Goal: Transaction & Acquisition: Obtain resource

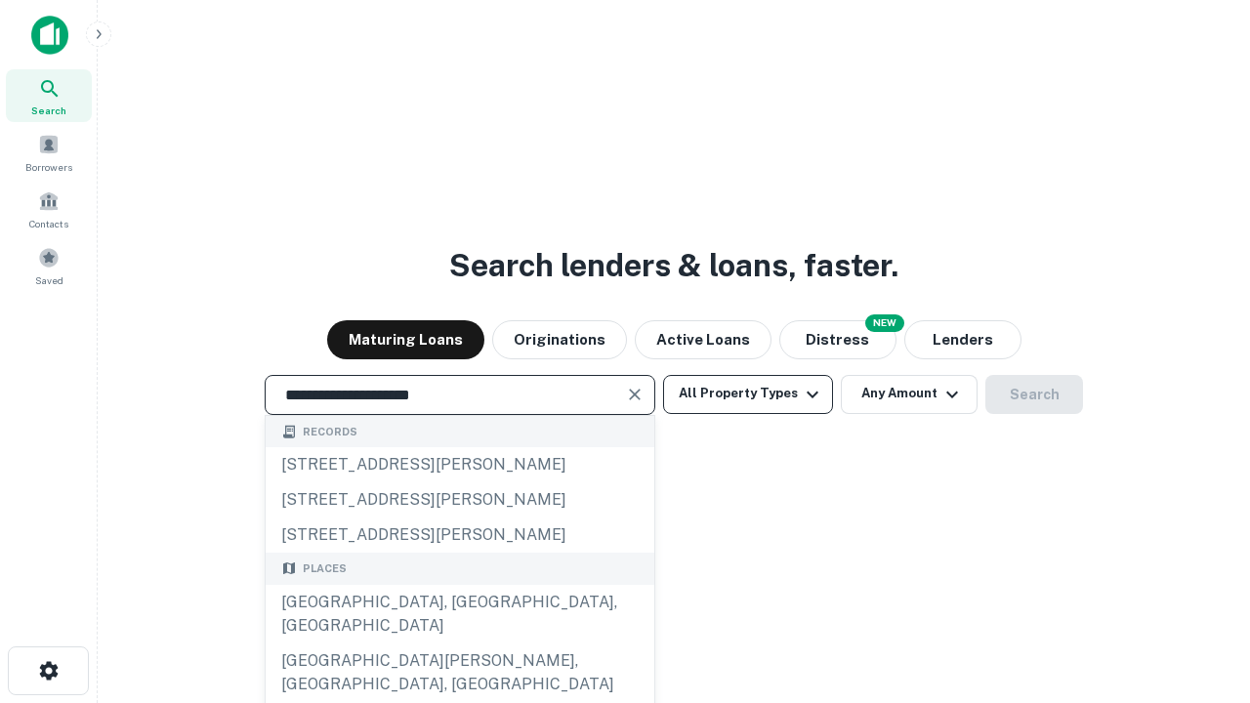
click at [459, 643] on div "[GEOGRAPHIC_DATA], [GEOGRAPHIC_DATA], [GEOGRAPHIC_DATA]" at bounding box center [460, 614] width 389 height 59
click at [748, 393] on button "All Property Types" at bounding box center [748, 394] width 170 height 39
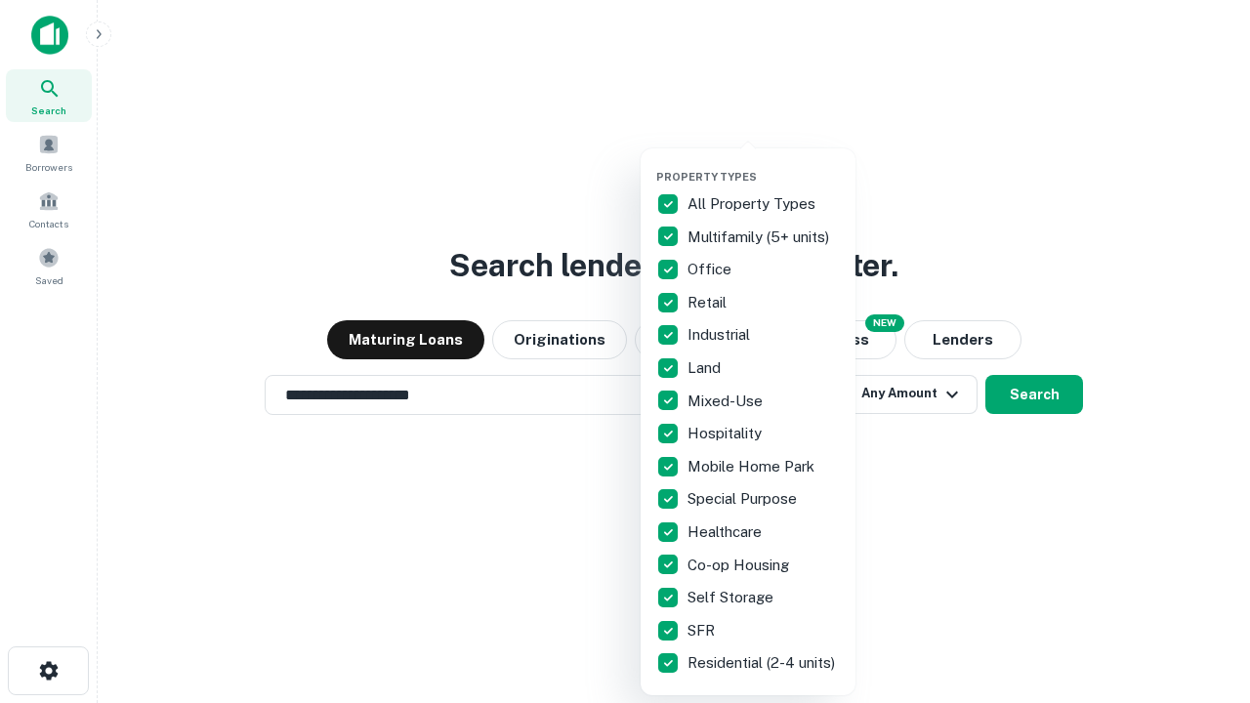
type input "**********"
click at [764, 164] on button "button" at bounding box center [763, 164] width 215 height 1
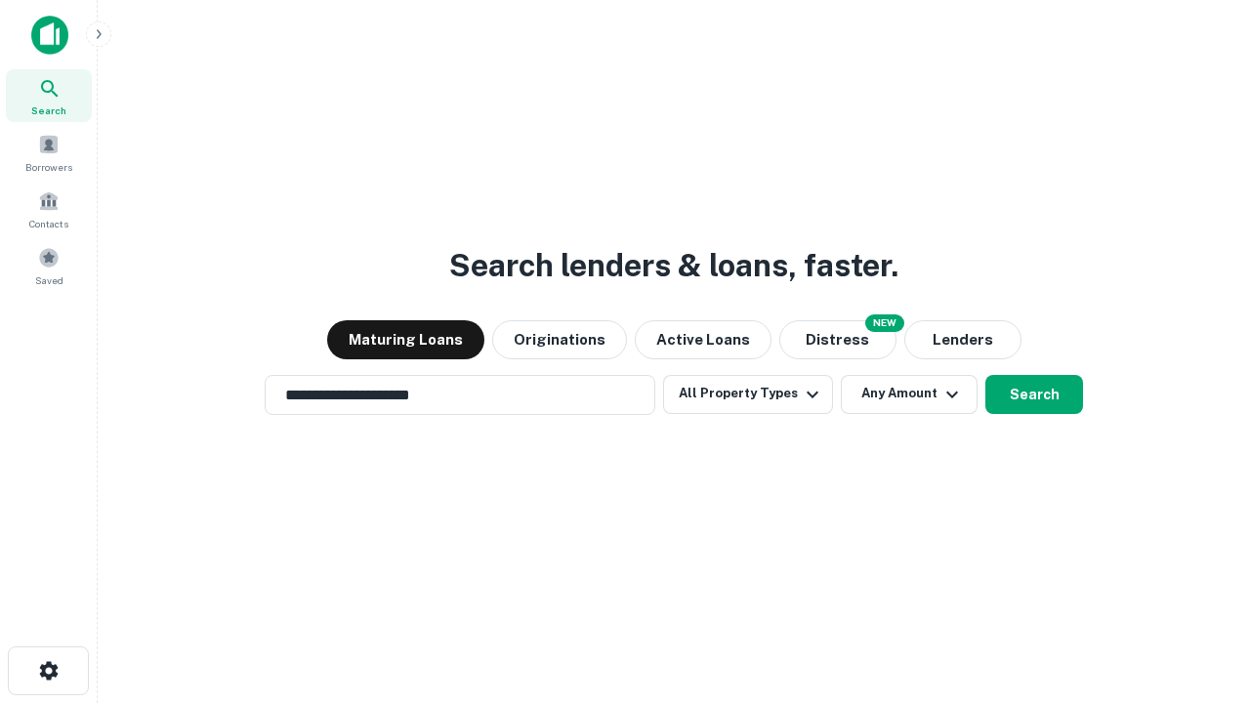
scroll to position [30, 0]
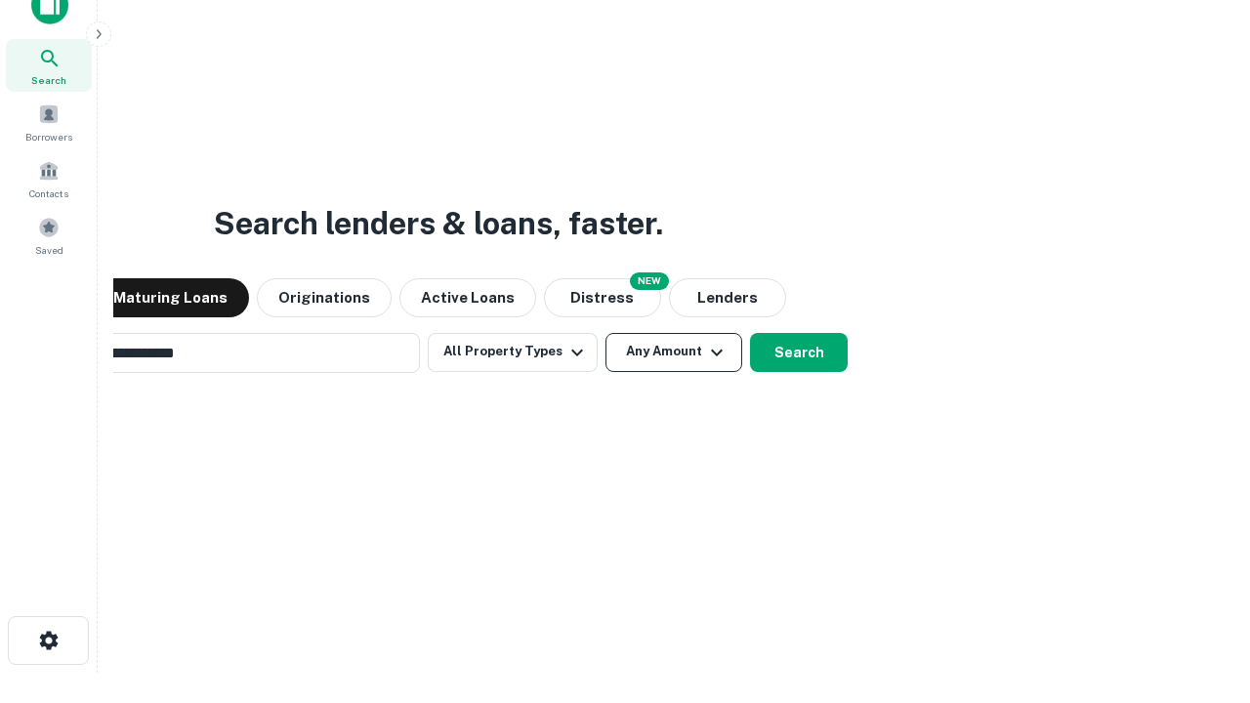
click at [605, 333] on button "Any Amount" at bounding box center [673, 352] width 137 height 39
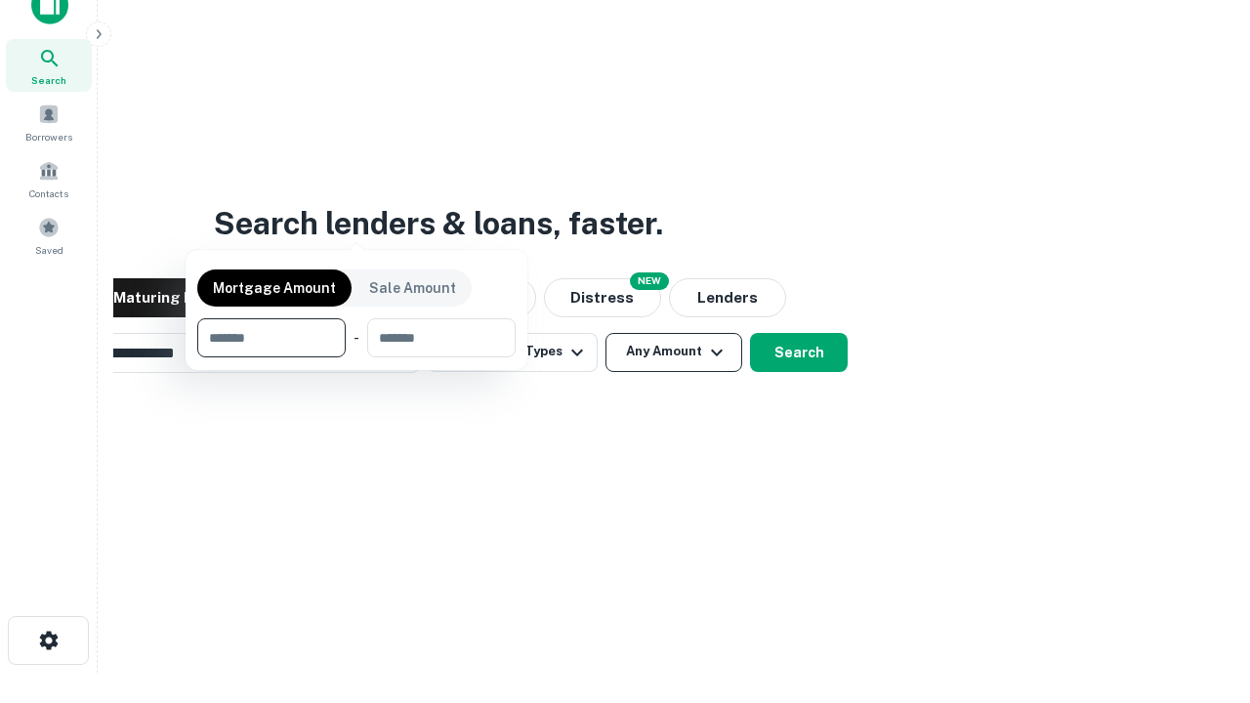
scroll to position [141, 553]
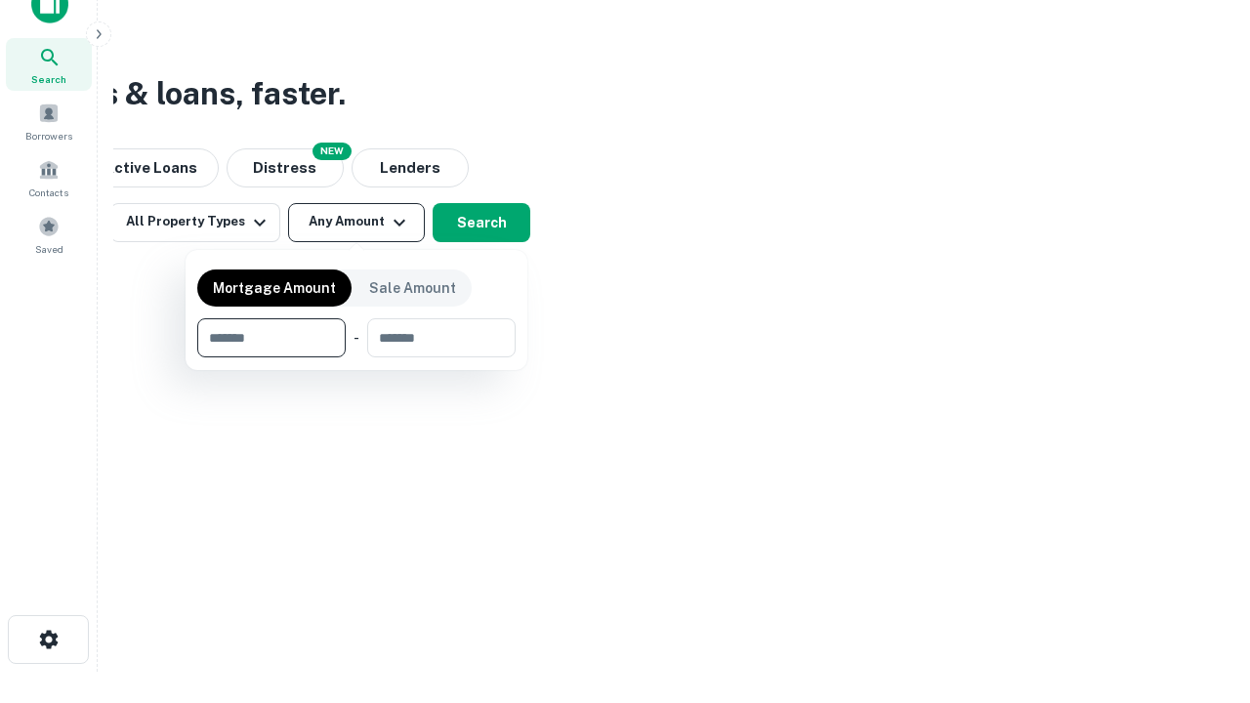
type input "*******"
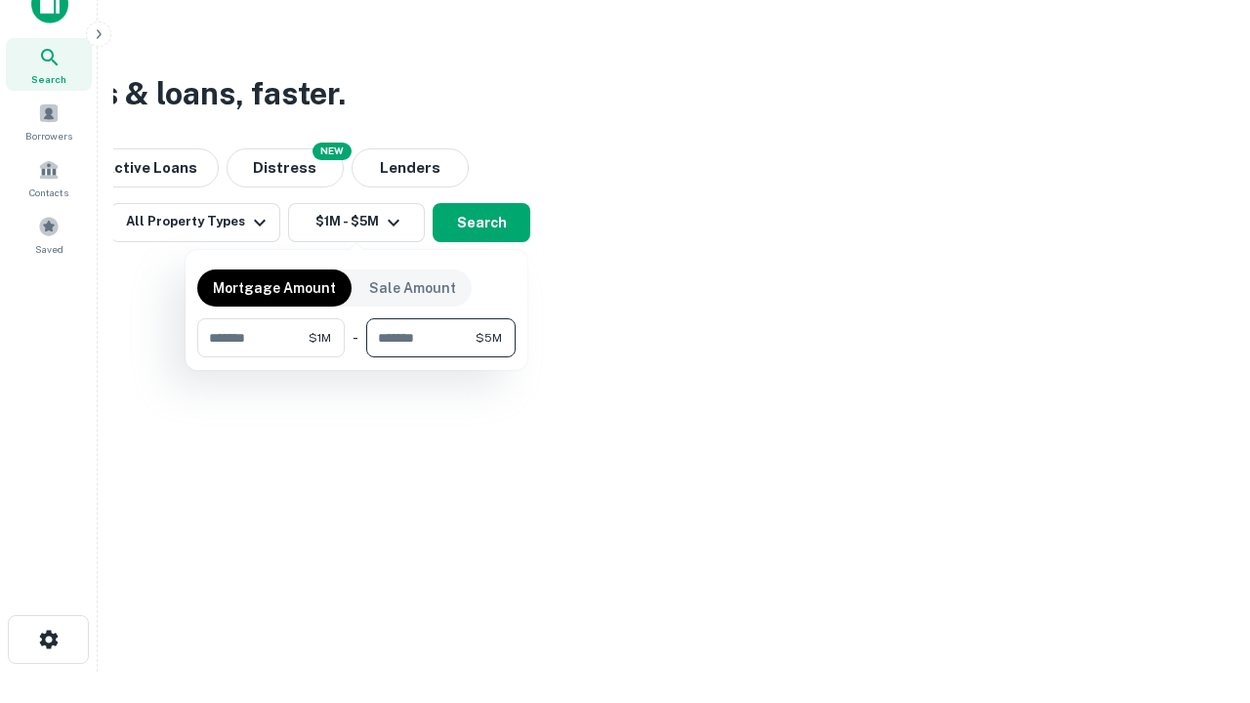
type input "*******"
click at [356, 357] on button "button" at bounding box center [356, 357] width 318 height 1
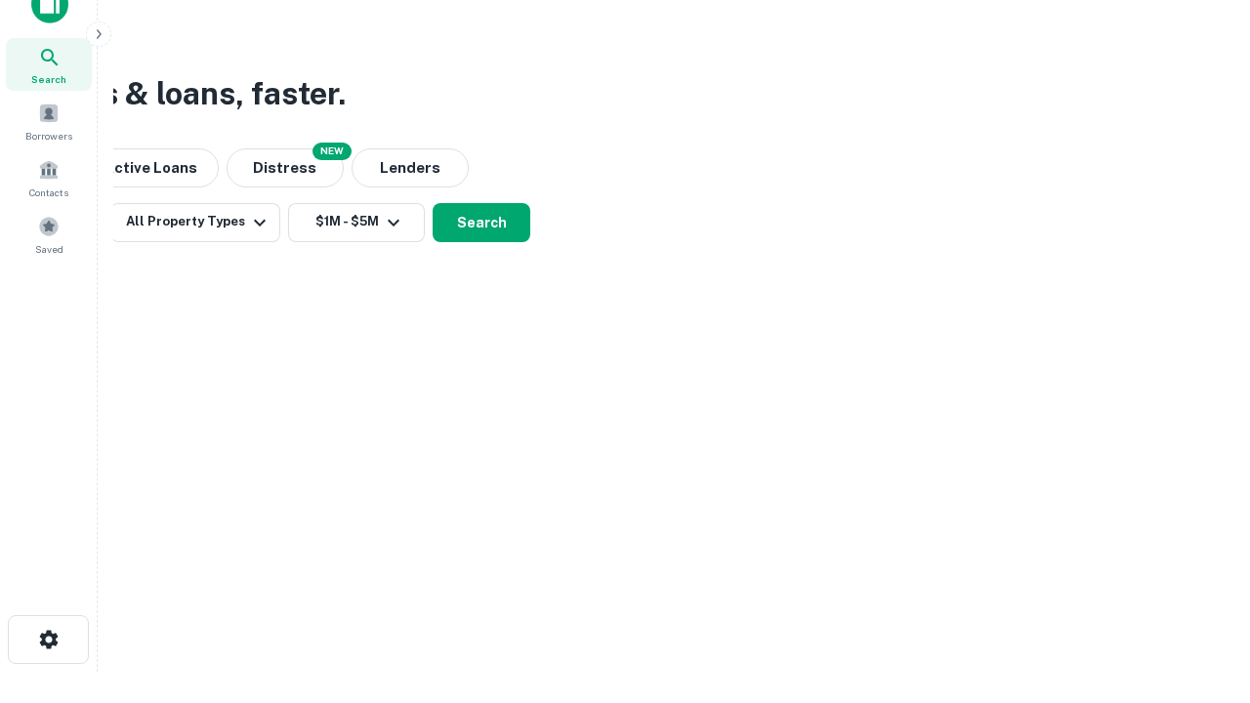
scroll to position [12, 360]
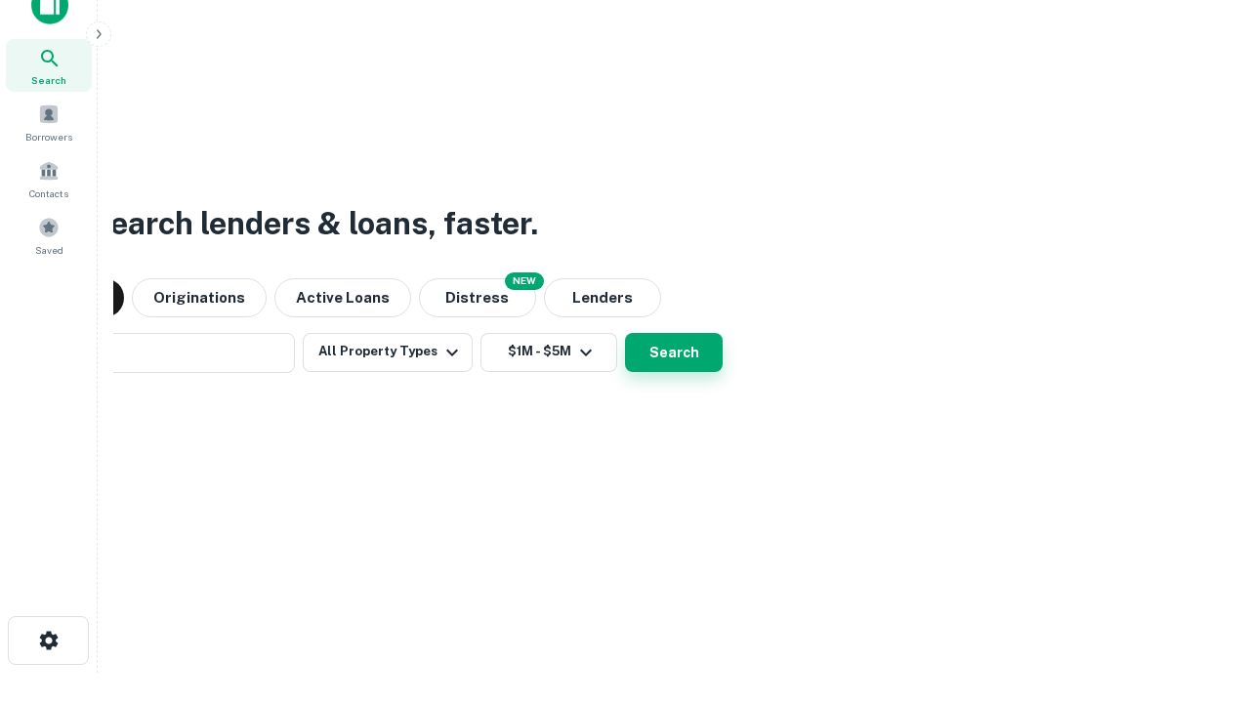
click at [625, 333] on button "Search" at bounding box center [674, 352] width 98 height 39
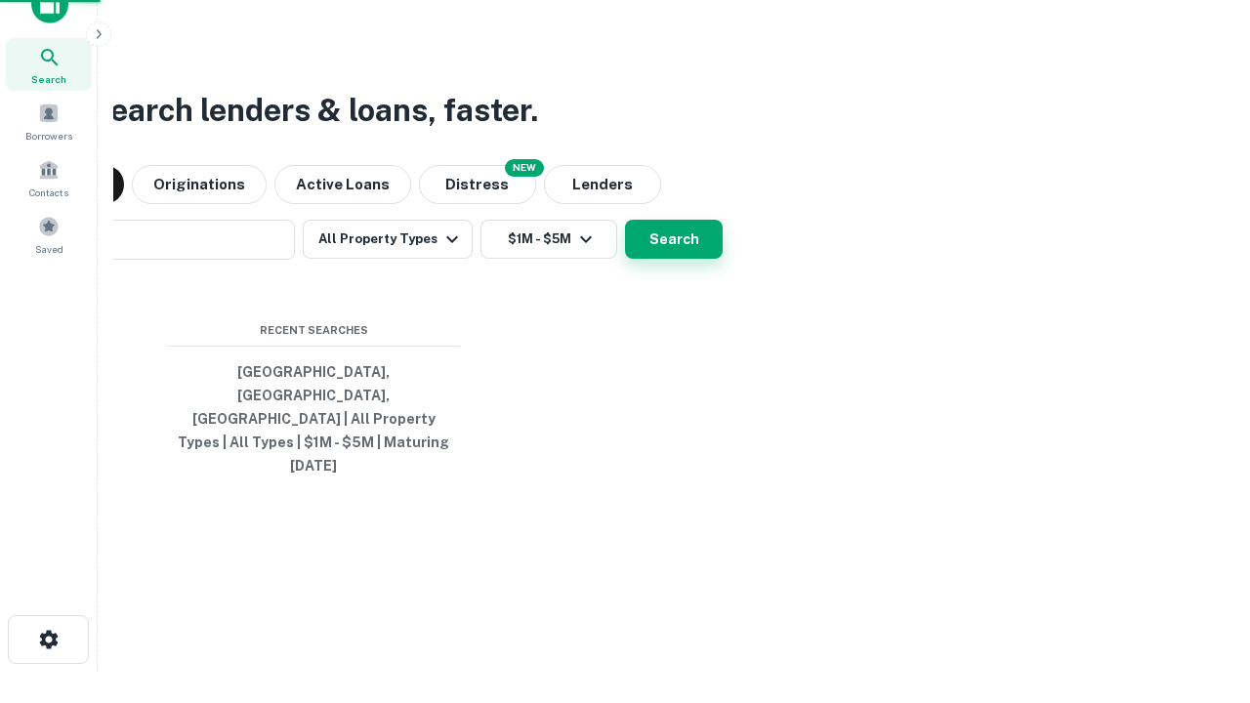
scroll to position [52, 553]
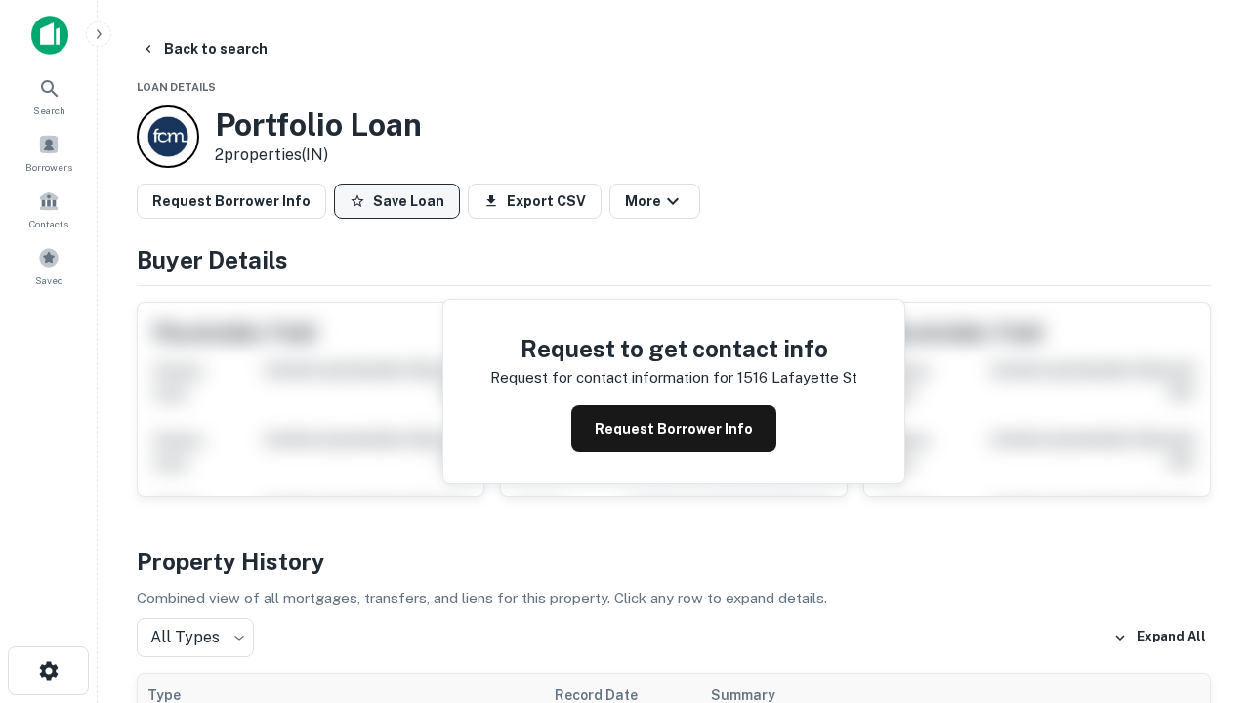
click at [396, 201] on button "Save Loan" at bounding box center [397, 201] width 126 height 35
click at [401, 201] on button "Loan Saved" at bounding box center [401, 201] width 135 height 35
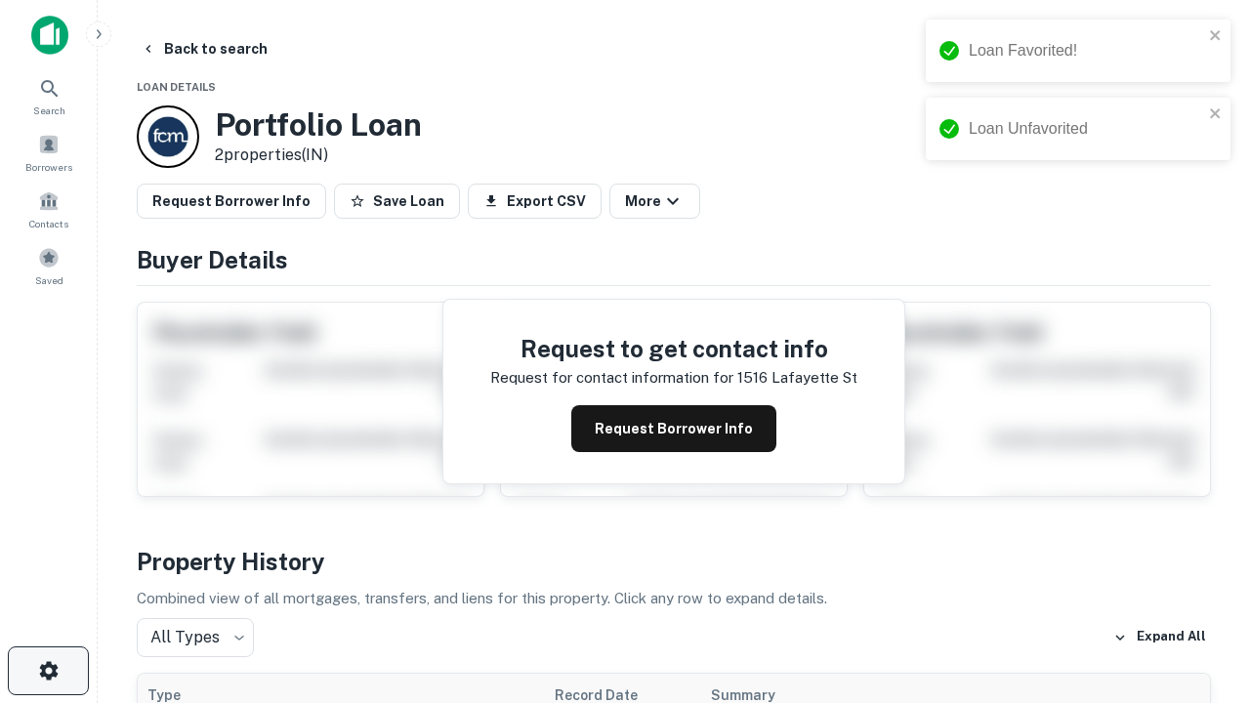
click at [48, 671] on icon "button" at bounding box center [48, 670] width 23 height 23
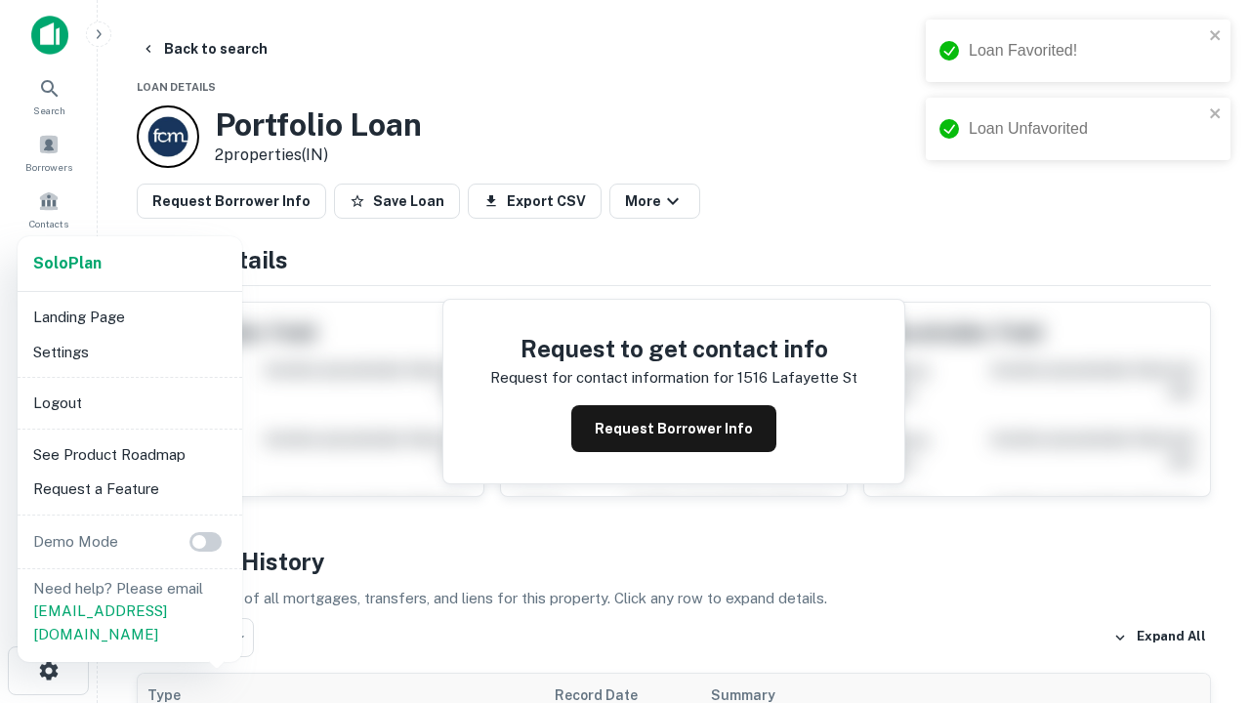
click at [129, 402] on li "Logout" at bounding box center [129, 403] width 209 height 35
